Goal: Task Accomplishment & Management: Manage account settings

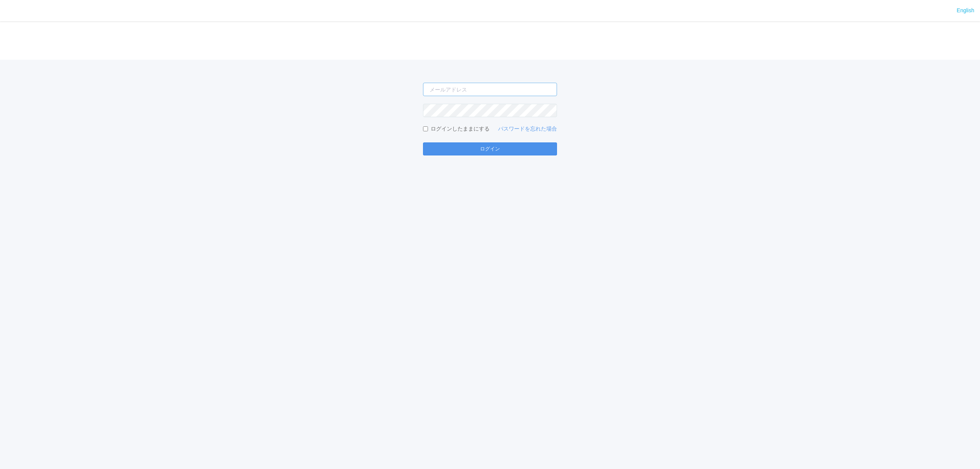
type input "[PERSON_NAME][EMAIL_ADDRESS][DOMAIN_NAME]"
click at [503, 146] on button "ログイン" at bounding box center [490, 148] width 134 height 13
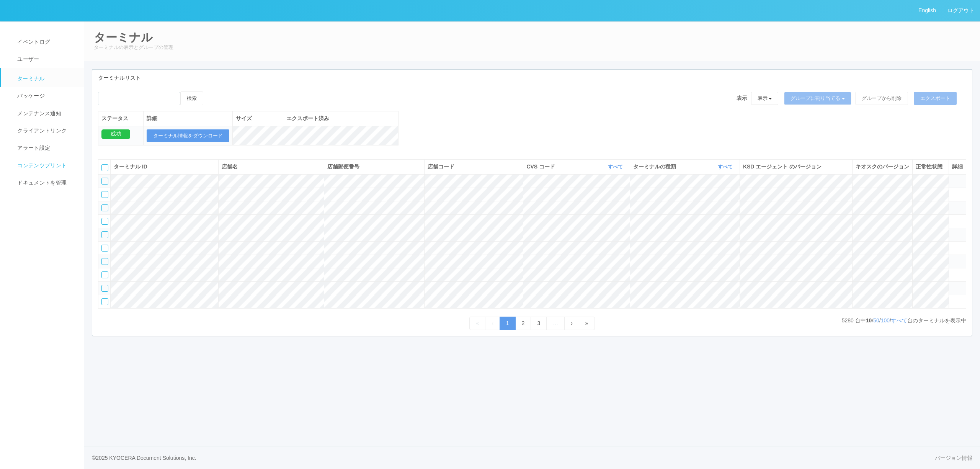
click at [43, 163] on span "コンテンツプリント" at bounding box center [40, 165] width 51 height 6
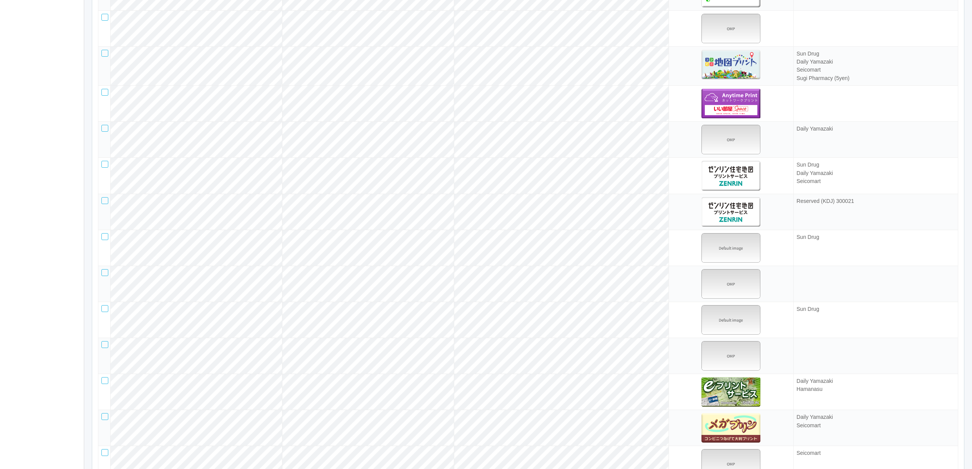
scroll to position [919, 0]
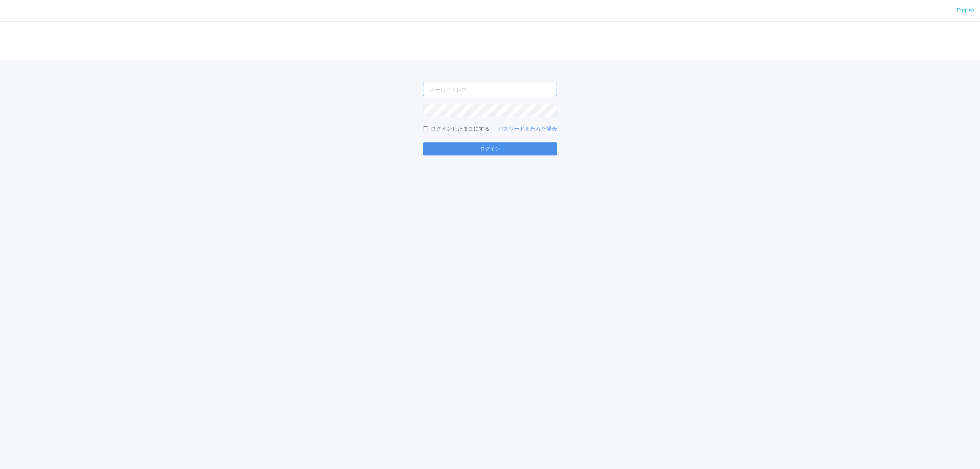
type input "[PERSON_NAME][EMAIL_ADDRESS][DOMAIN_NAME]"
click at [527, 149] on button "ログイン" at bounding box center [490, 148] width 134 height 13
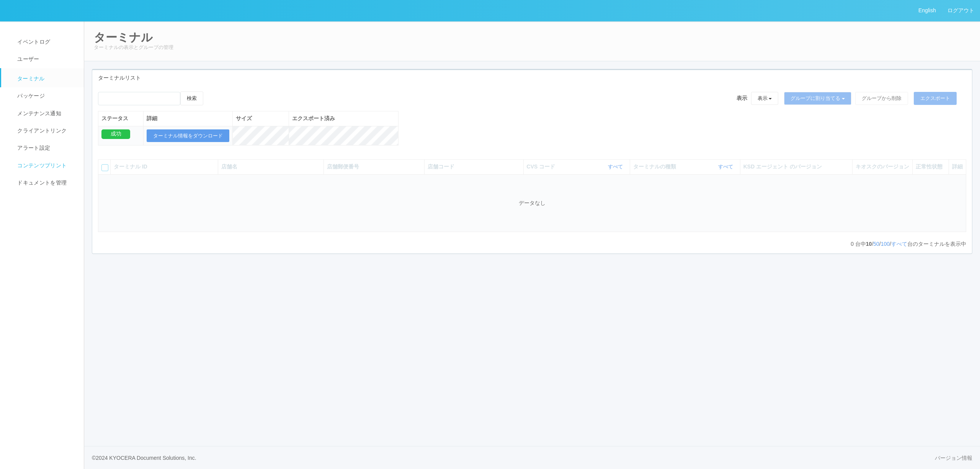
click at [54, 160] on link "コンテンツプリント" at bounding box center [46, 165] width 90 height 17
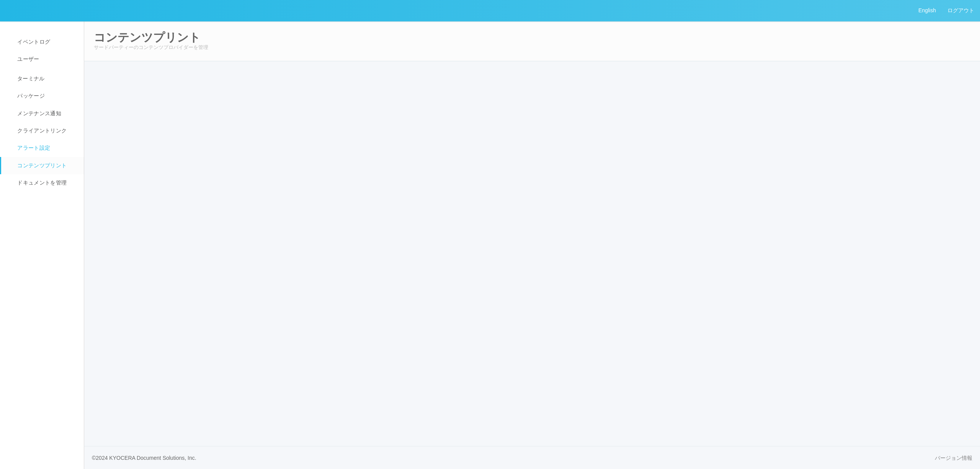
click at [40, 155] on link "アラート設定" at bounding box center [46, 147] width 90 height 17
click at [38, 163] on span "コンテンツプリント" at bounding box center [40, 165] width 51 height 6
select select "6"
